Goal: Transaction & Acquisition: Purchase product/service

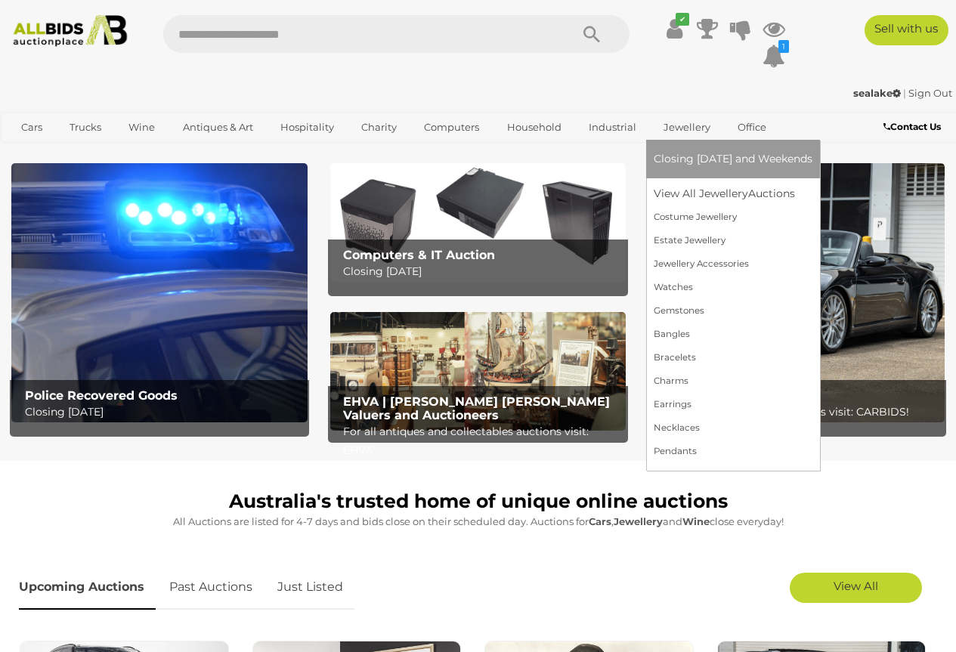
click at [677, 128] on link "Jewellery" at bounding box center [686, 127] width 66 height 25
click at [704, 193] on link "View All Jewellery Auctions" at bounding box center [732, 193] width 159 height 23
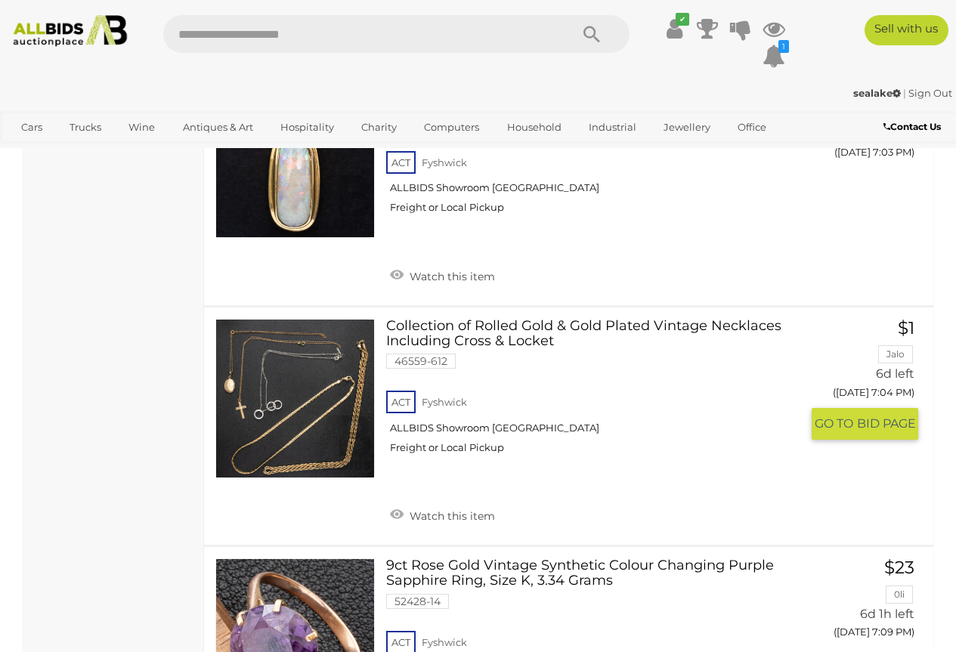
scroll to position [6194, 0]
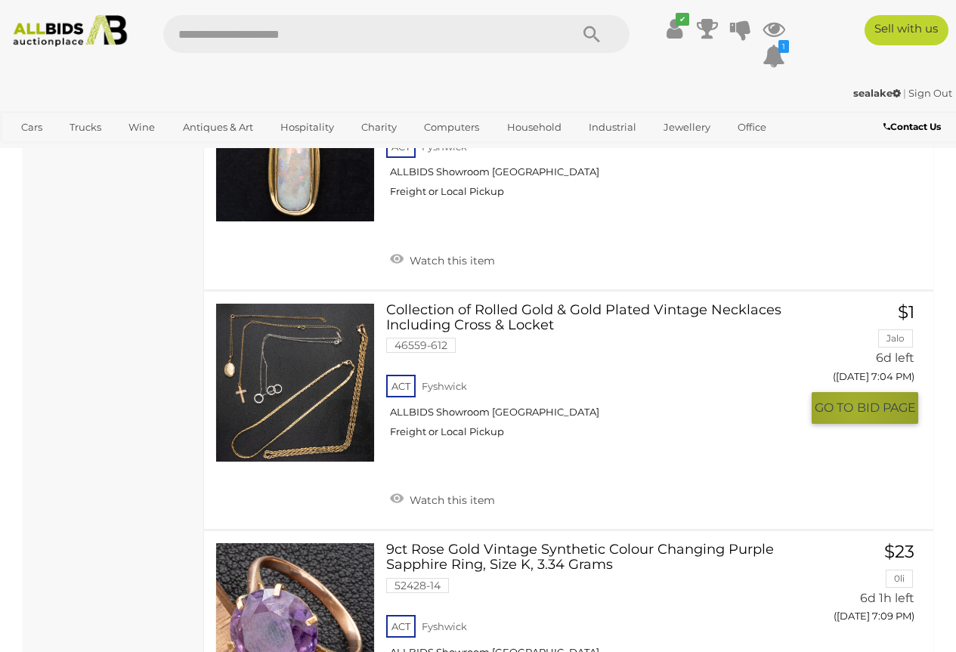
click at [854, 400] on span "GO TO" at bounding box center [835, 408] width 42 height 16
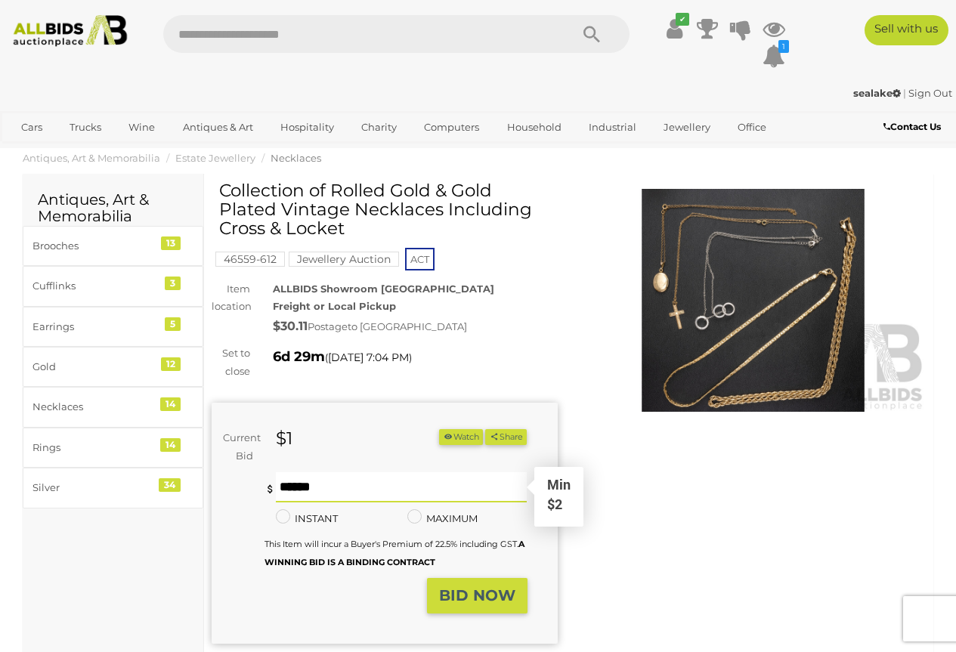
click at [286, 496] on input "text" at bounding box center [402, 487] width 252 height 30
type input "*"
click at [475, 604] on strong "BID NOW" at bounding box center [477, 595] width 76 height 18
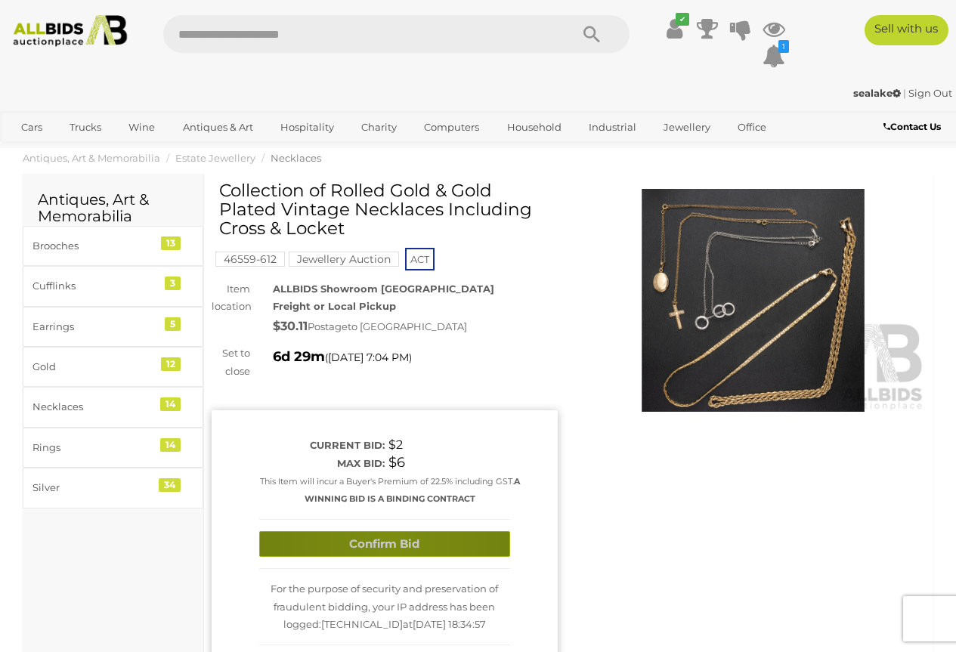
click at [389, 545] on button "Confirm Bid" at bounding box center [384, 544] width 251 height 26
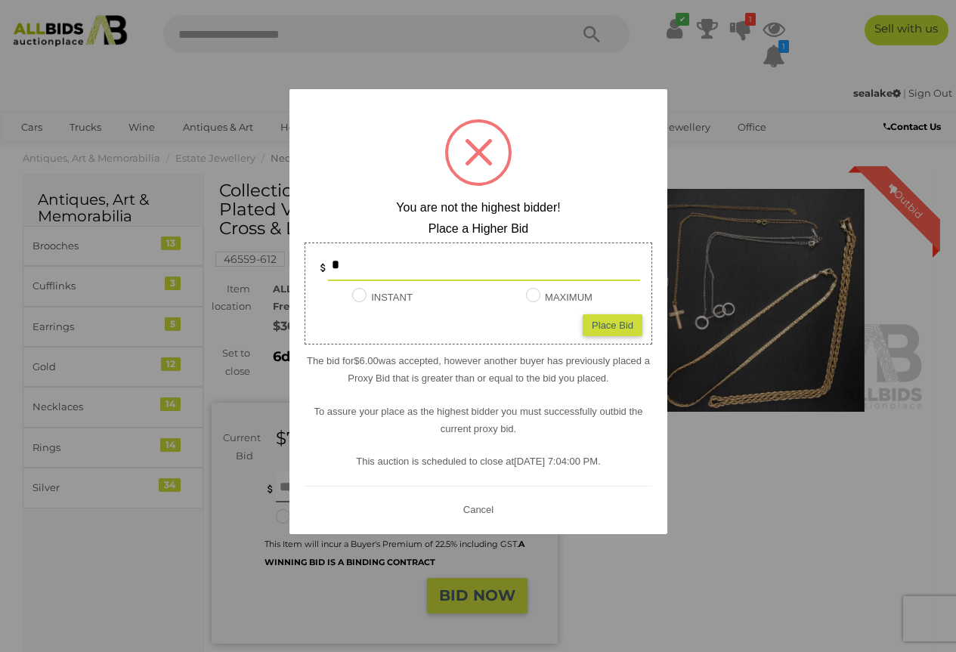
click at [340, 265] on input "*" at bounding box center [484, 266] width 312 height 30
type input "**"
click at [613, 327] on div "Place Bid" at bounding box center [612, 324] width 60 height 22
type input "**"
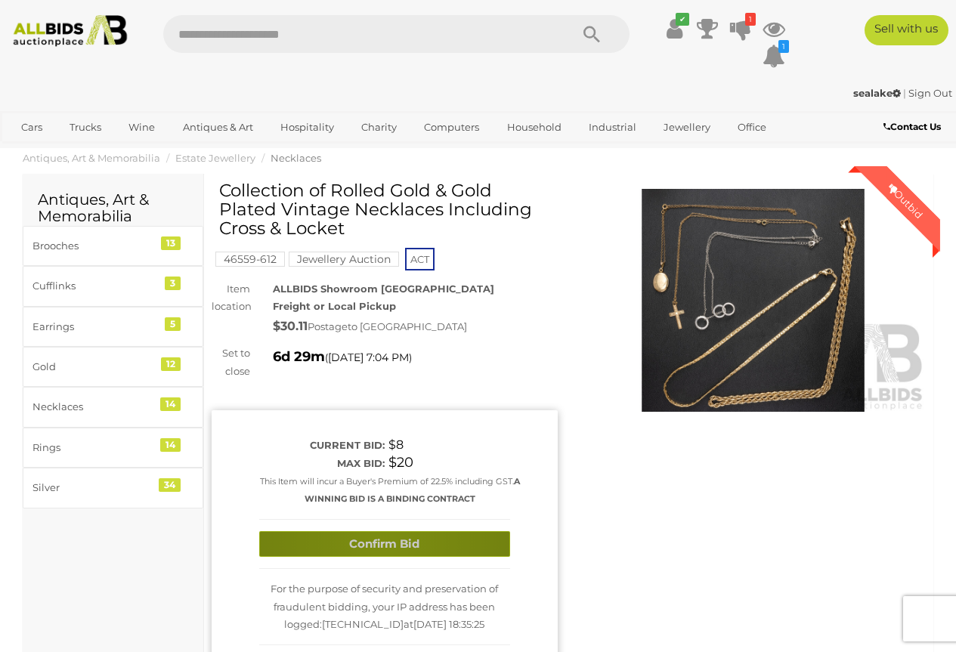
click at [382, 542] on button "Confirm Bid" at bounding box center [384, 544] width 251 height 26
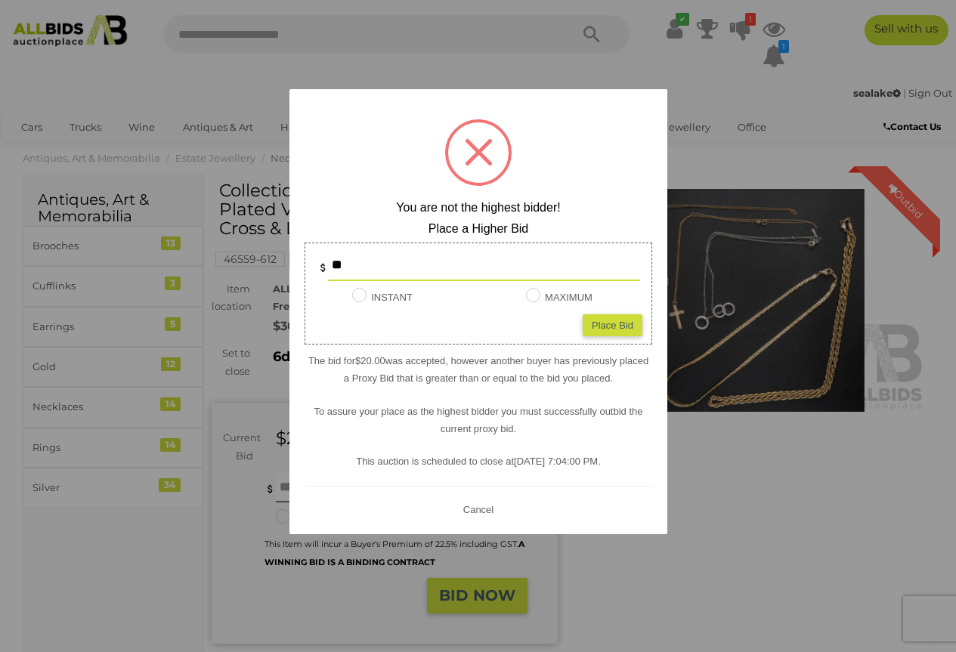
click at [476, 511] on button "Cancel" at bounding box center [477, 508] width 39 height 19
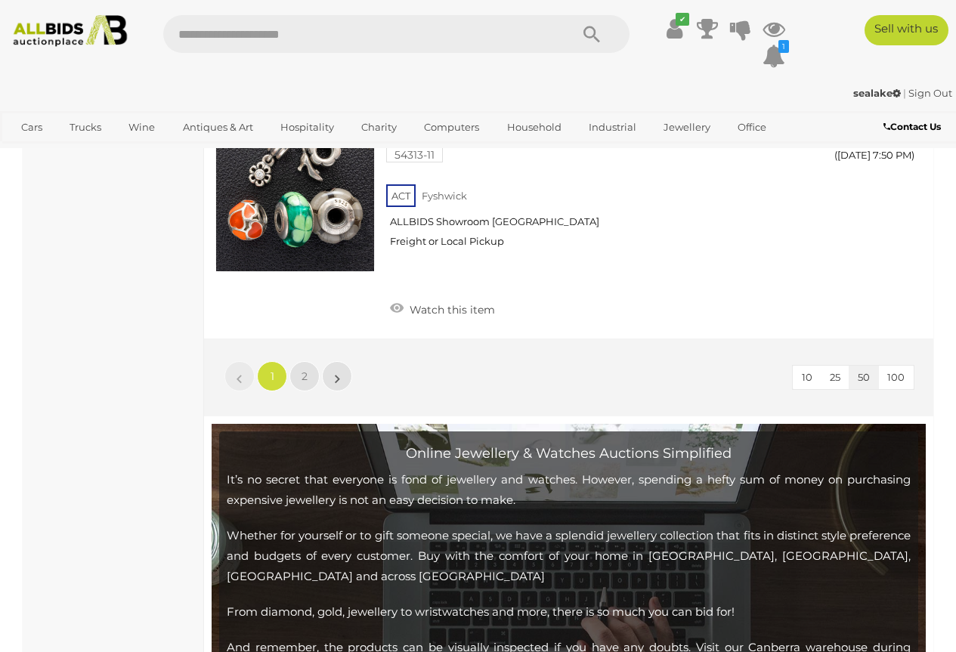
scroll to position [12138, 0]
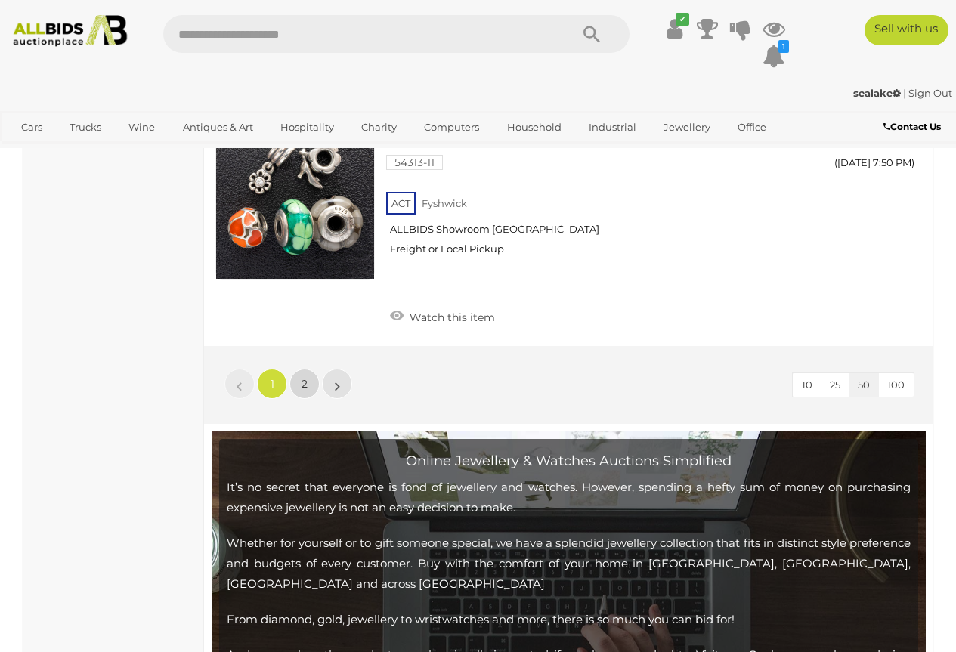
click at [304, 377] on span "2" at bounding box center [304, 384] width 6 height 14
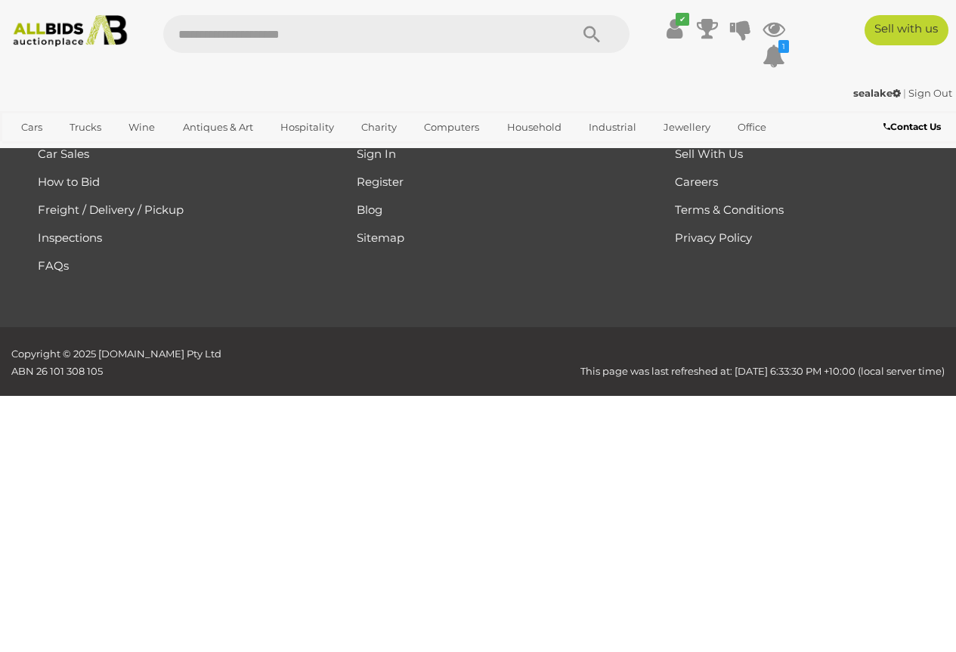
scroll to position [347, 0]
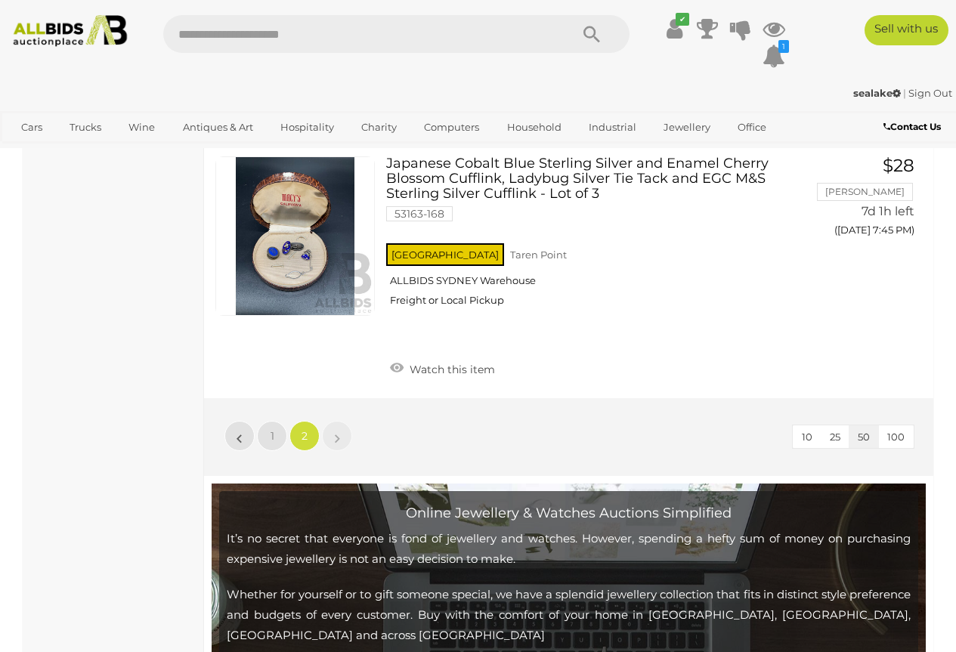
scroll to position [2084, 0]
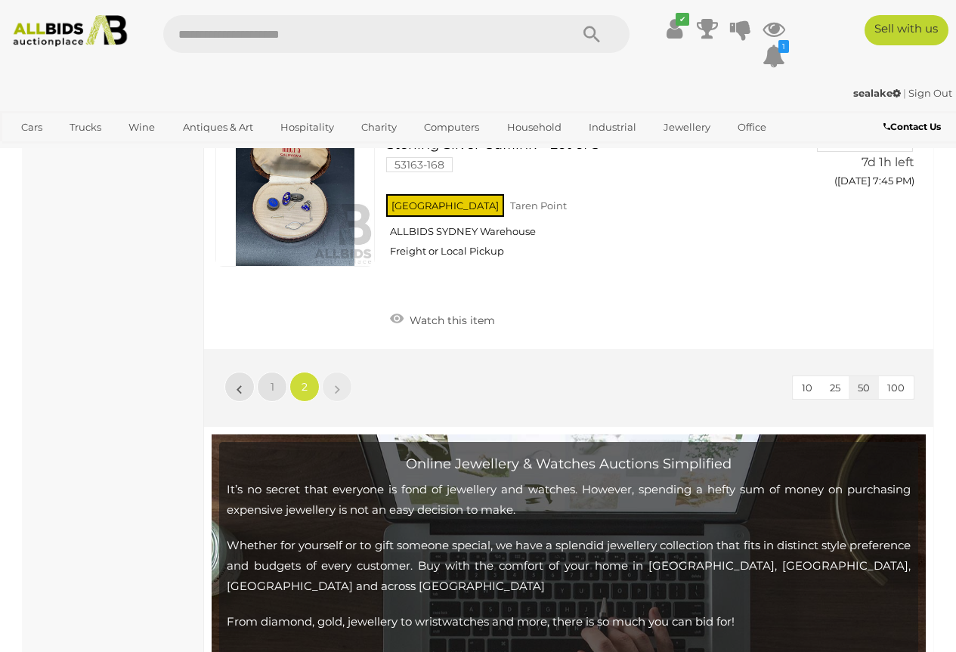
scroll to position [347, 0]
